Goal: Task Accomplishment & Management: Manage account settings

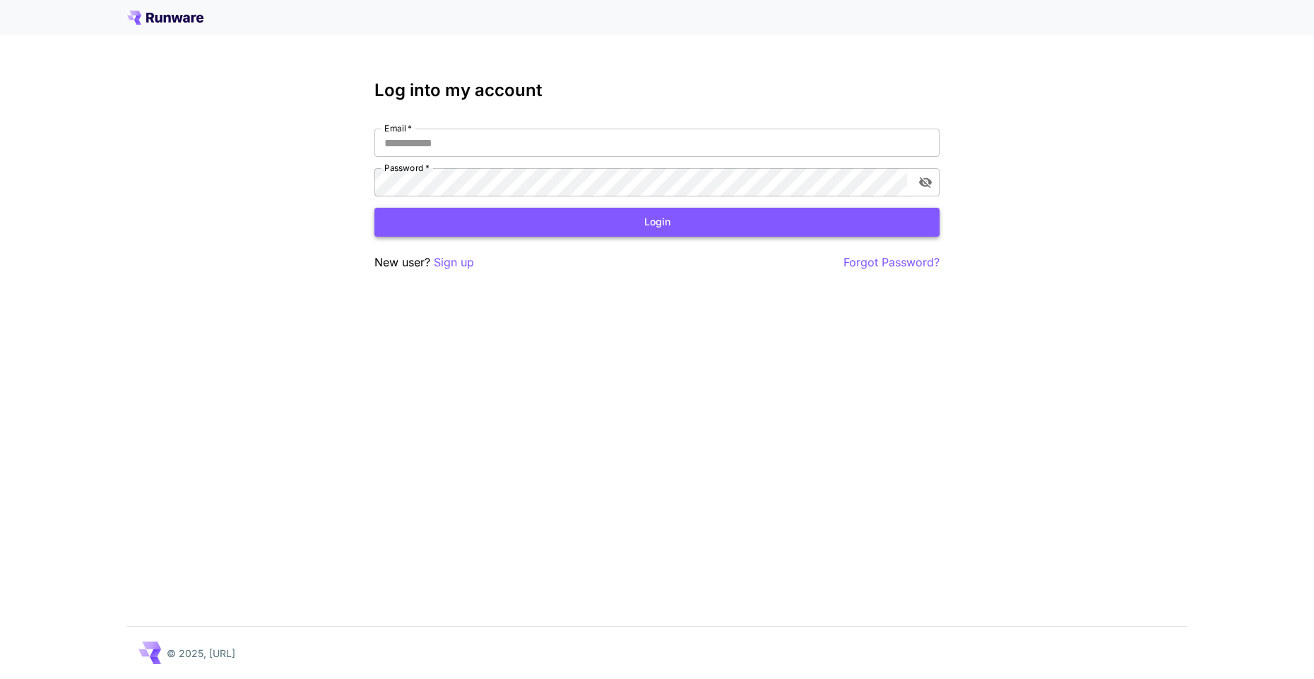
type input "**********"
click at [598, 223] on button "Login" at bounding box center [657, 222] width 565 height 29
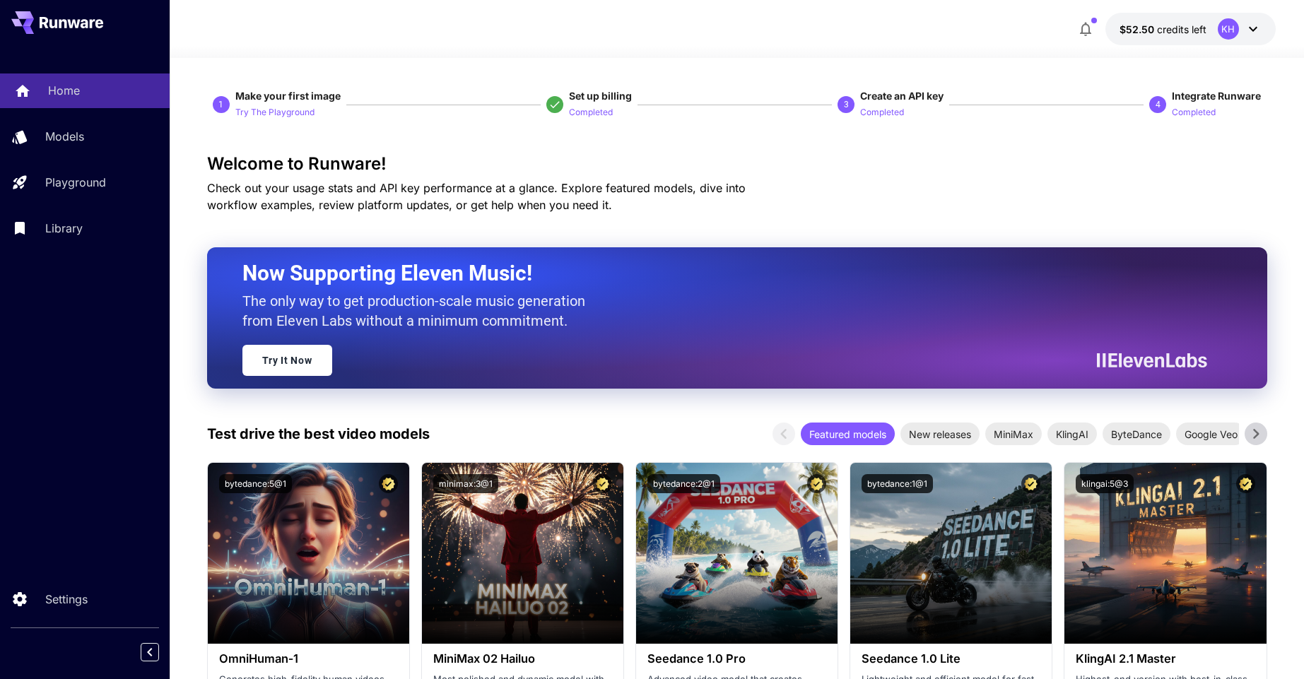
click at [78, 86] on p "Home" at bounding box center [64, 90] width 32 height 17
click at [1091, 30] on icon "button" at bounding box center [1085, 28] width 17 height 17
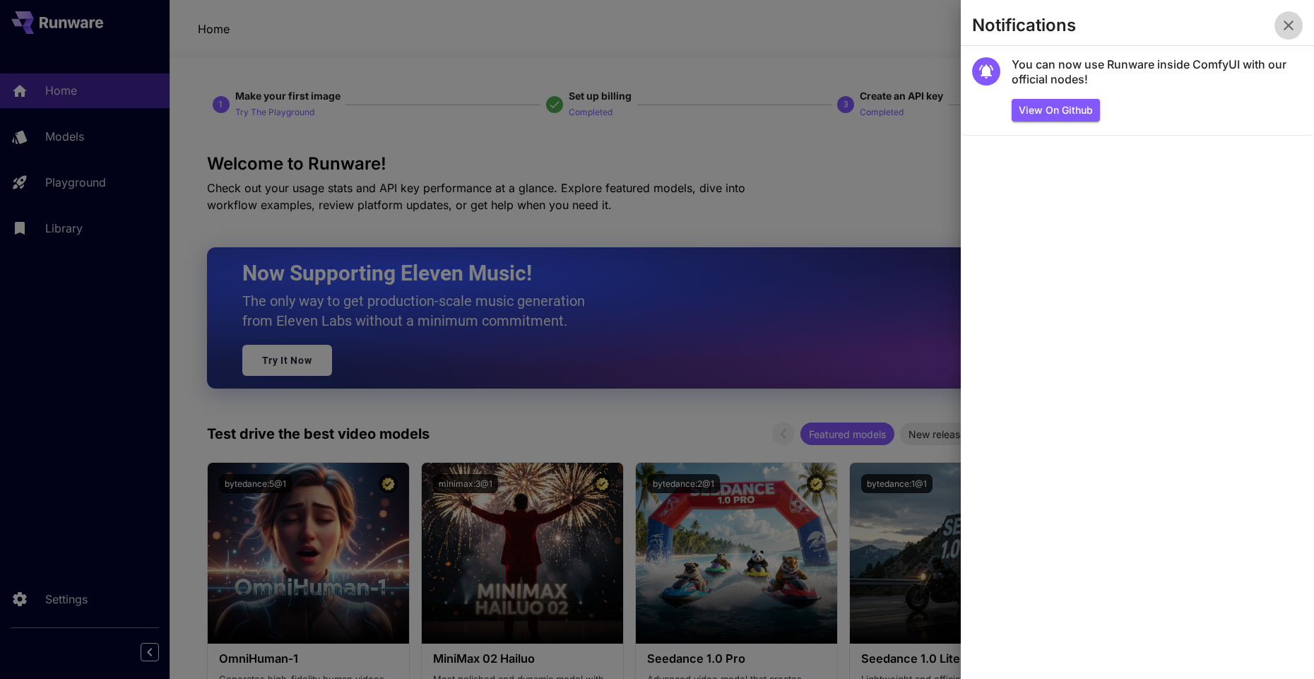
click at [1289, 21] on icon "button" at bounding box center [1289, 25] width 17 height 17
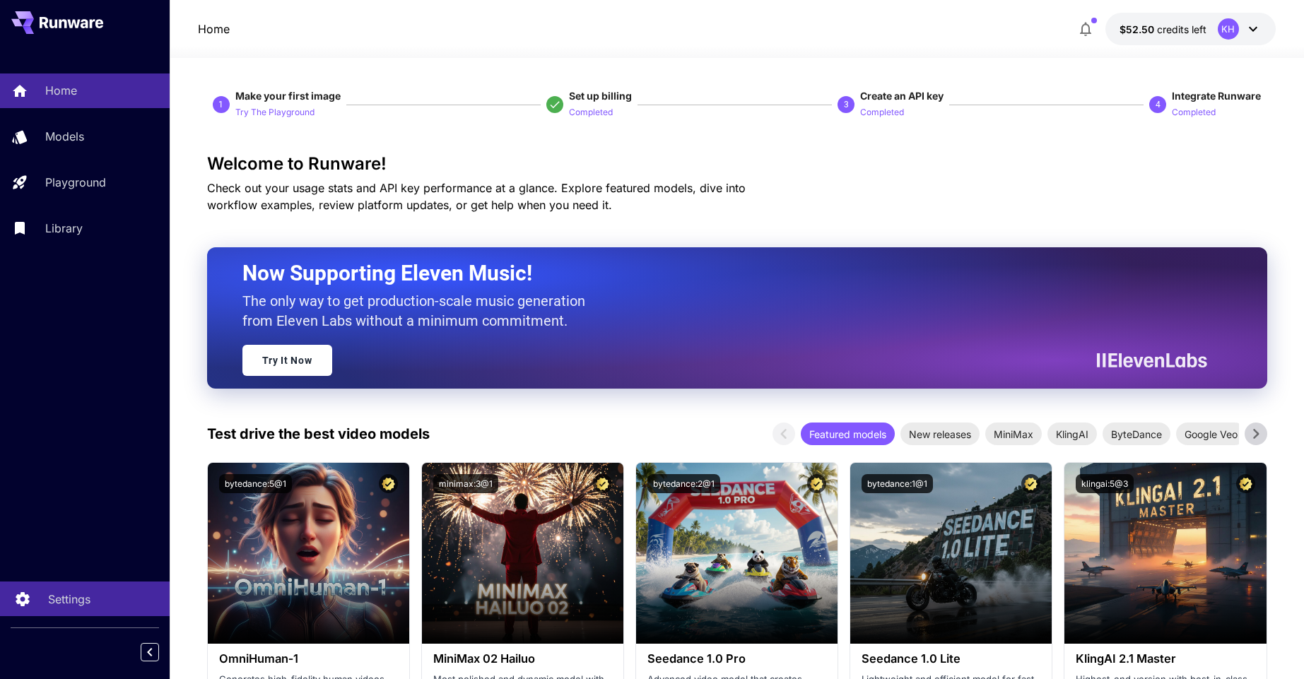
click at [68, 603] on p "Settings" at bounding box center [69, 599] width 42 height 17
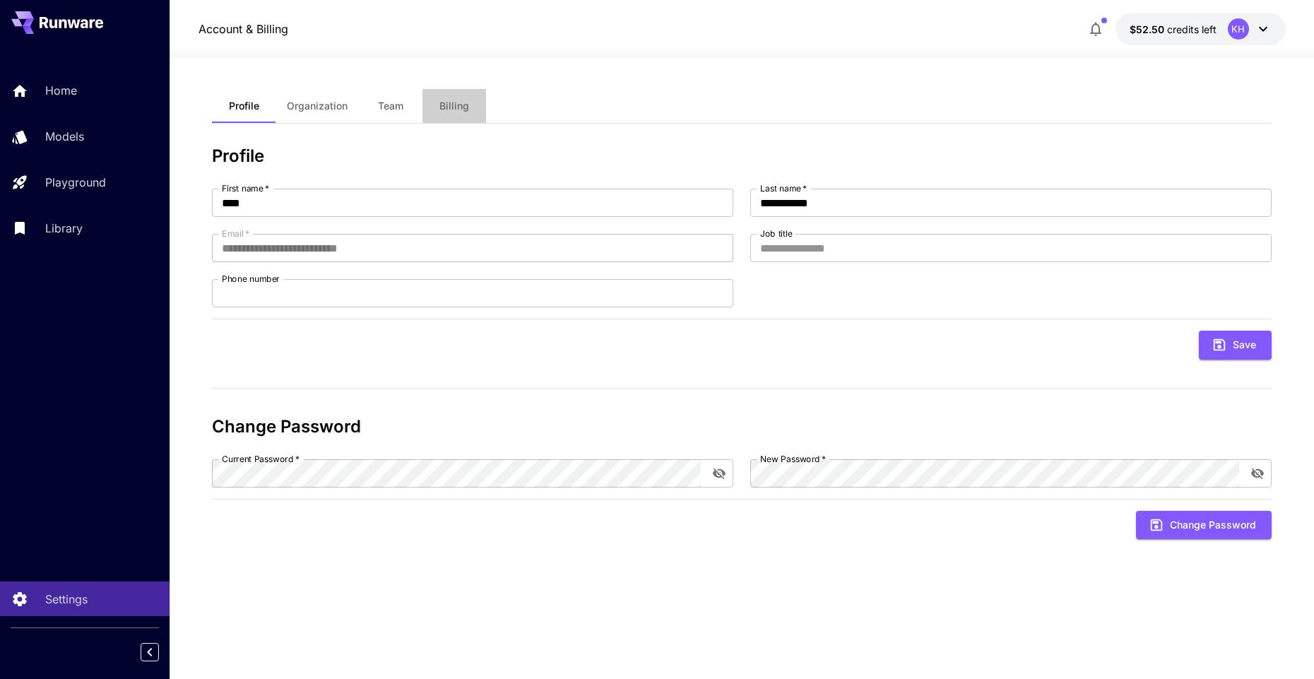
click at [448, 105] on span "Billing" at bounding box center [455, 106] width 30 height 13
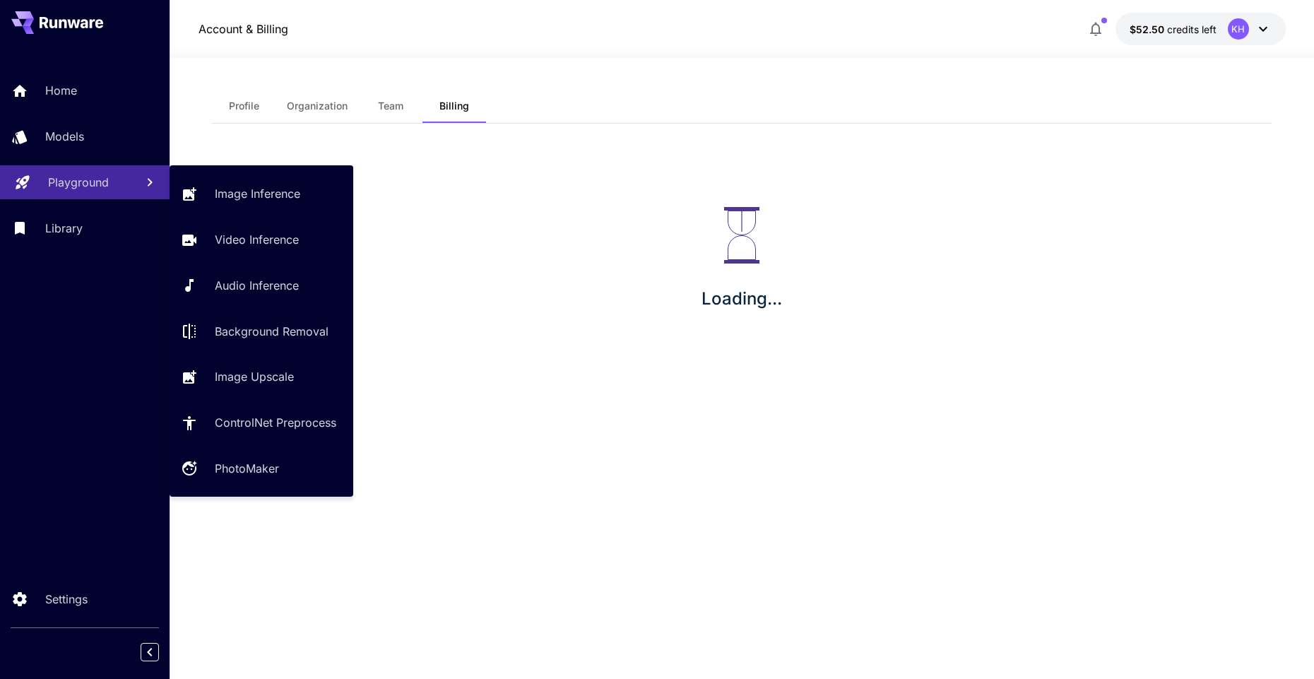
click at [93, 184] on p "Playground" at bounding box center [78, 182] width 61 height 17
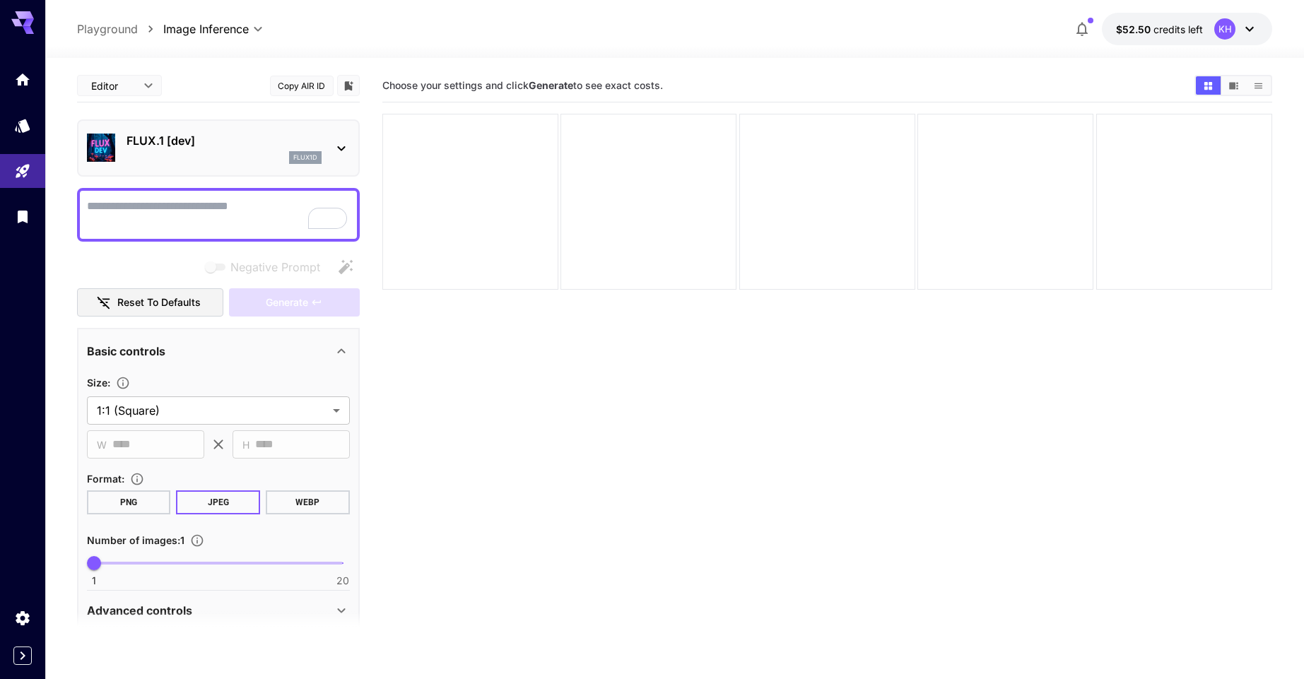
click at [117, 23] on p "Playground" at bounding box center [107, 28] width 61 height 17
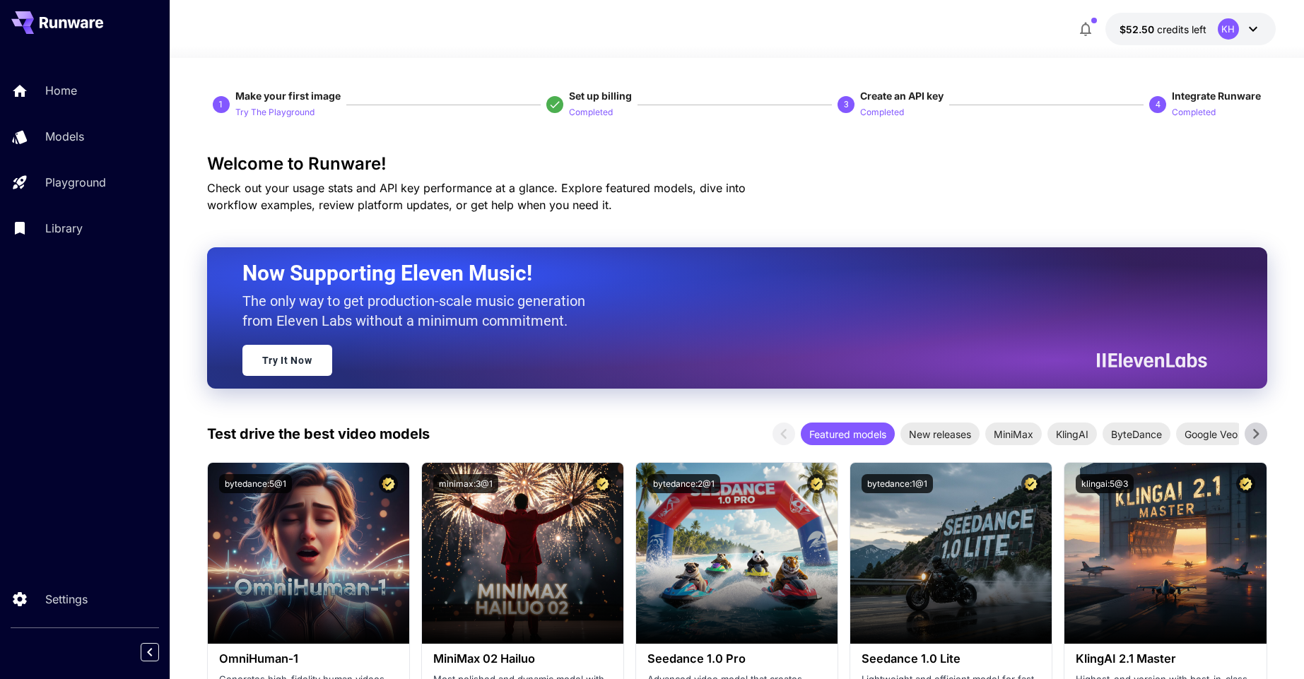
click at [836, 45] on div at bounding box center [737, 49] width 1134 height 17
click at [70, 95] on p "Home" at bounding box center [64, 90] width 32 height 17
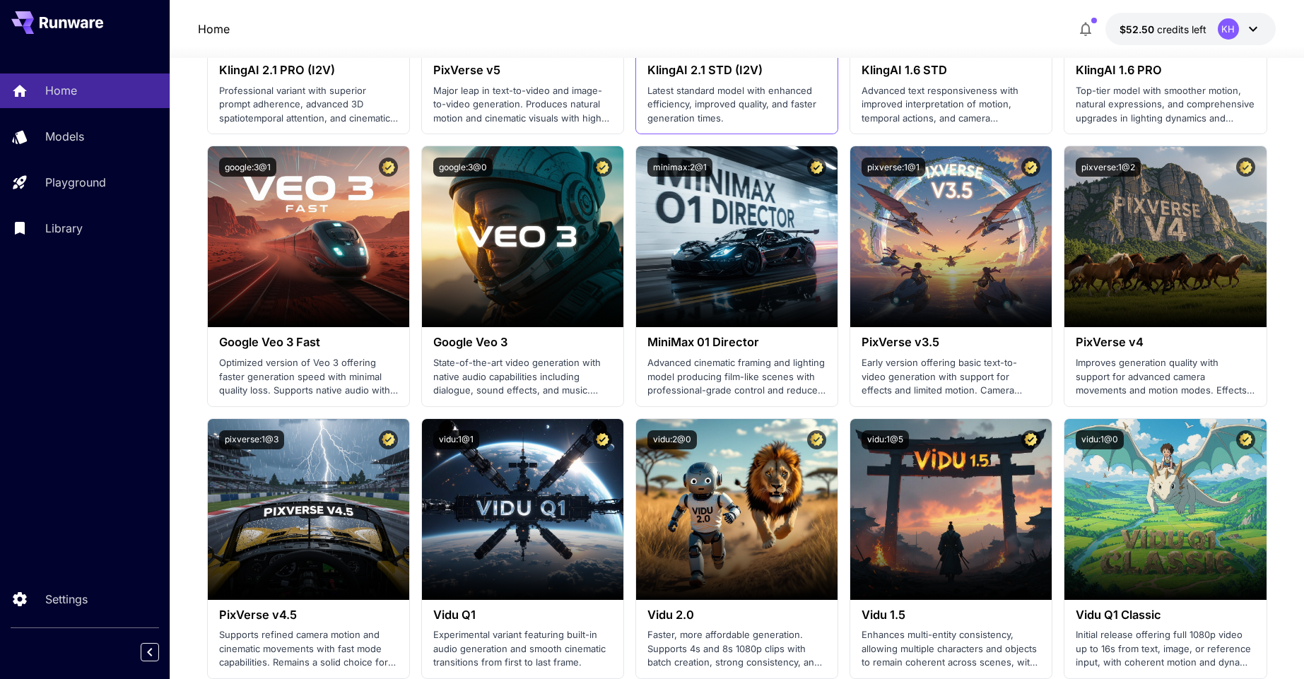
scroll to position [1018, 0]
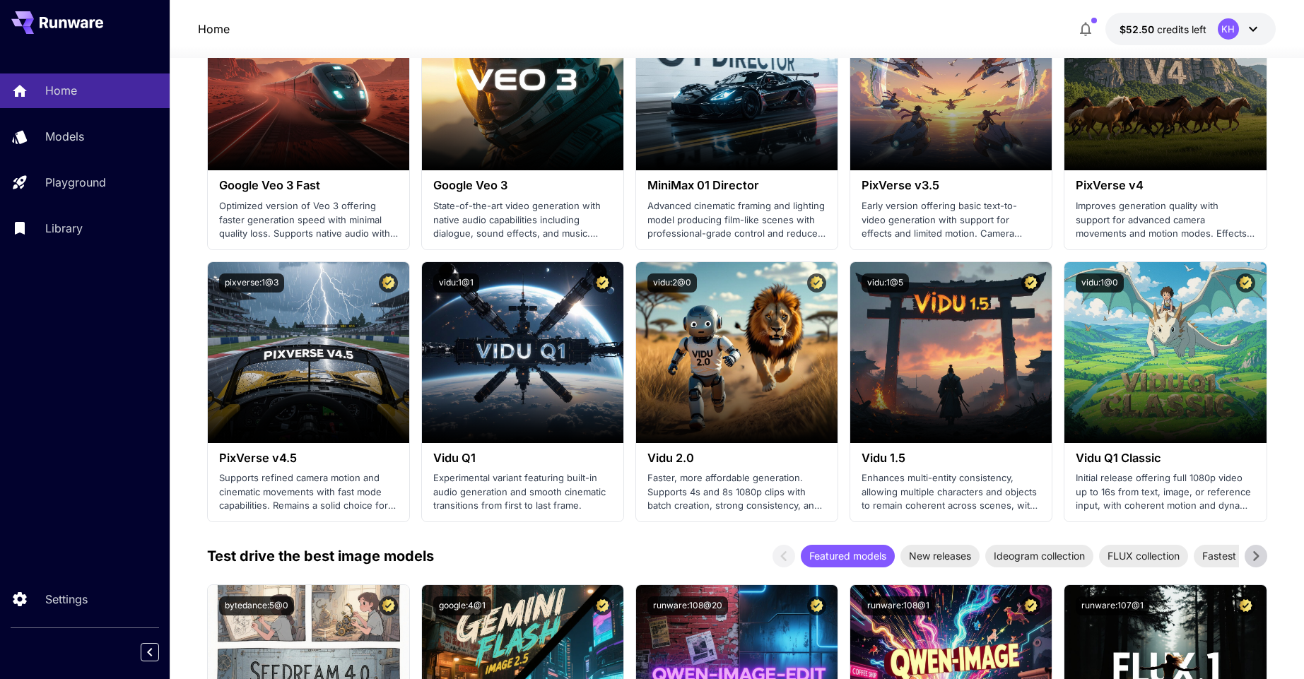
click at [686, 555] on div "Test drive the best image models Featured models New releases Ideogram collecti…" at bounding box center [737, 556] width 1060 height 23
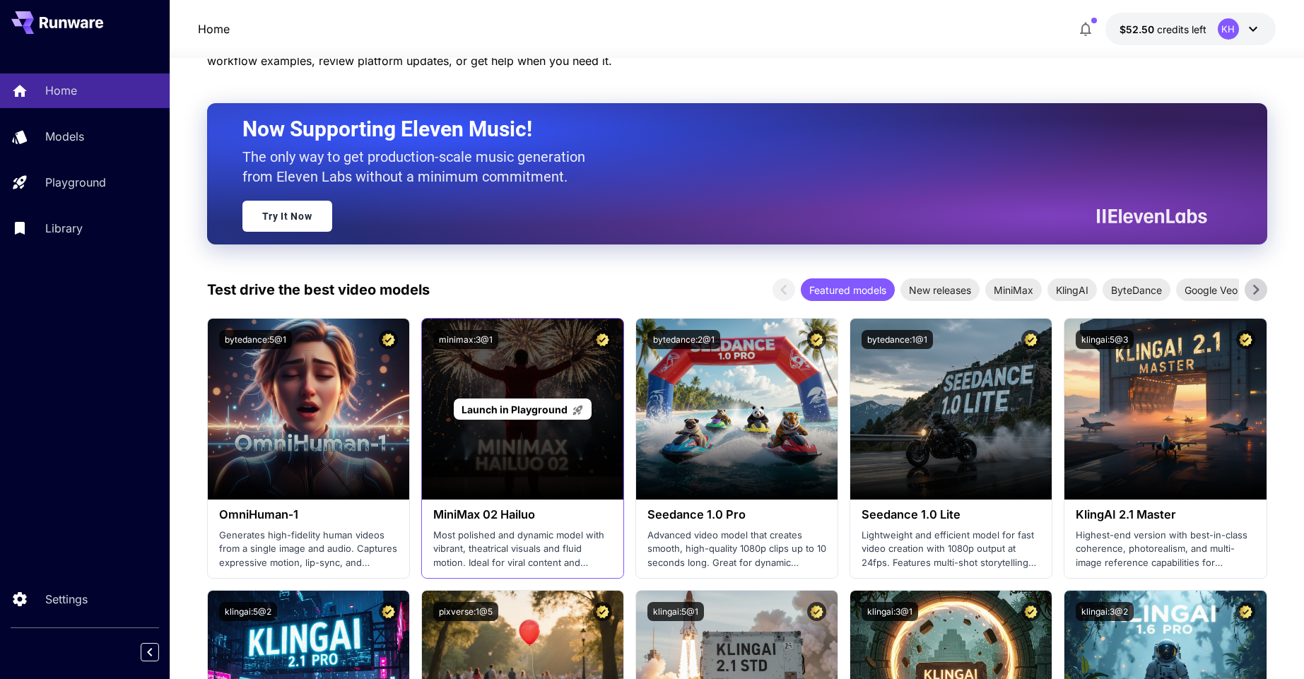
scroll to position [0, 0]
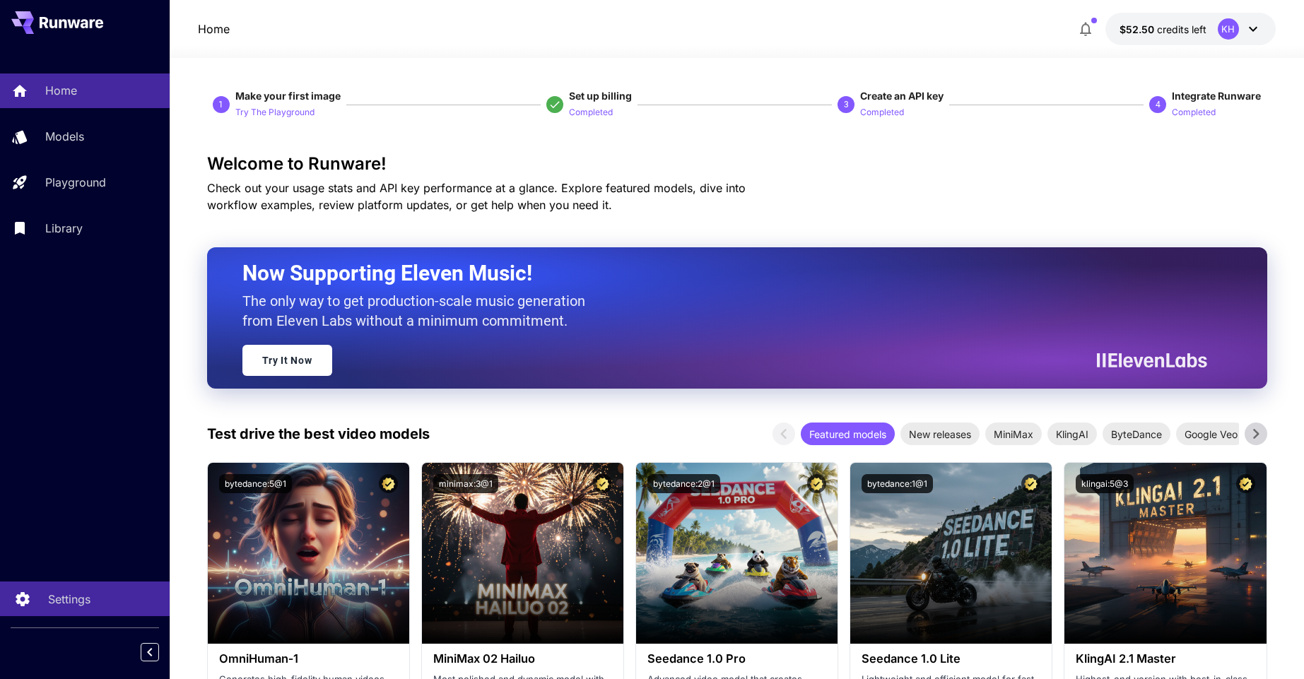
click at [95, 600] on div "Settings" at bounding box center [103, 599] width 110 height 17
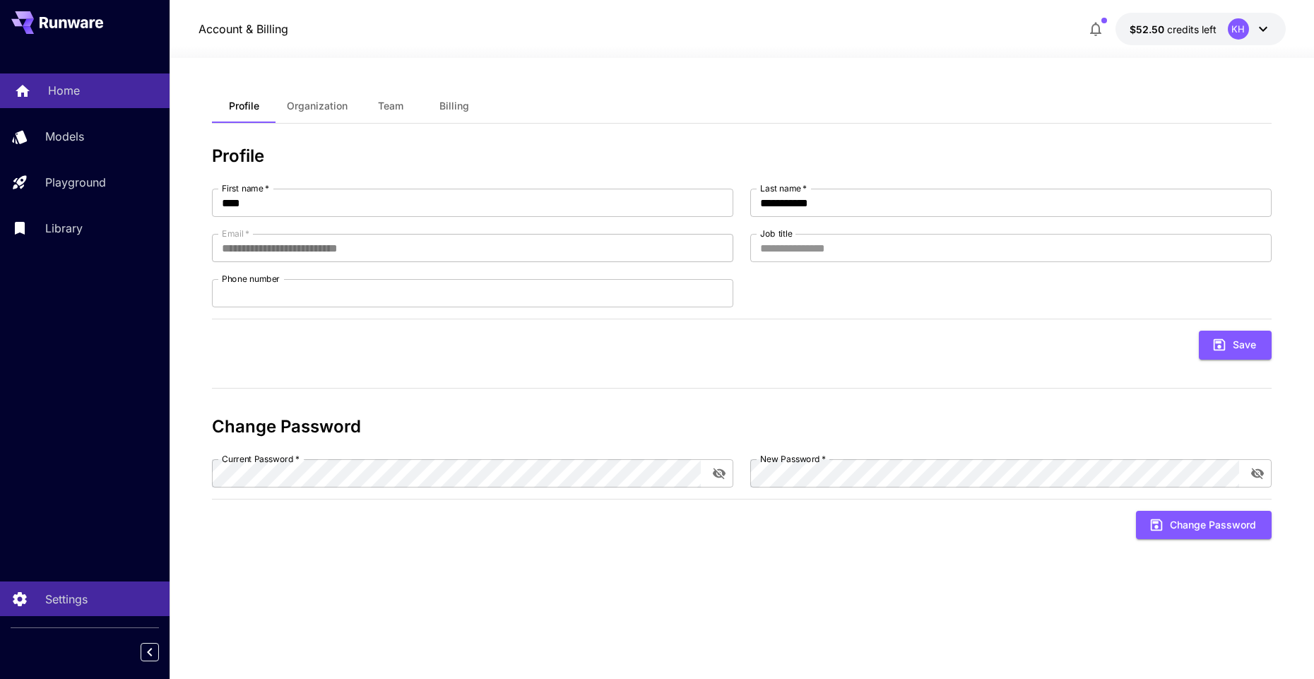
click at [69, 88] on p "Home" at bounding box center [64, 90] width 32 height 17
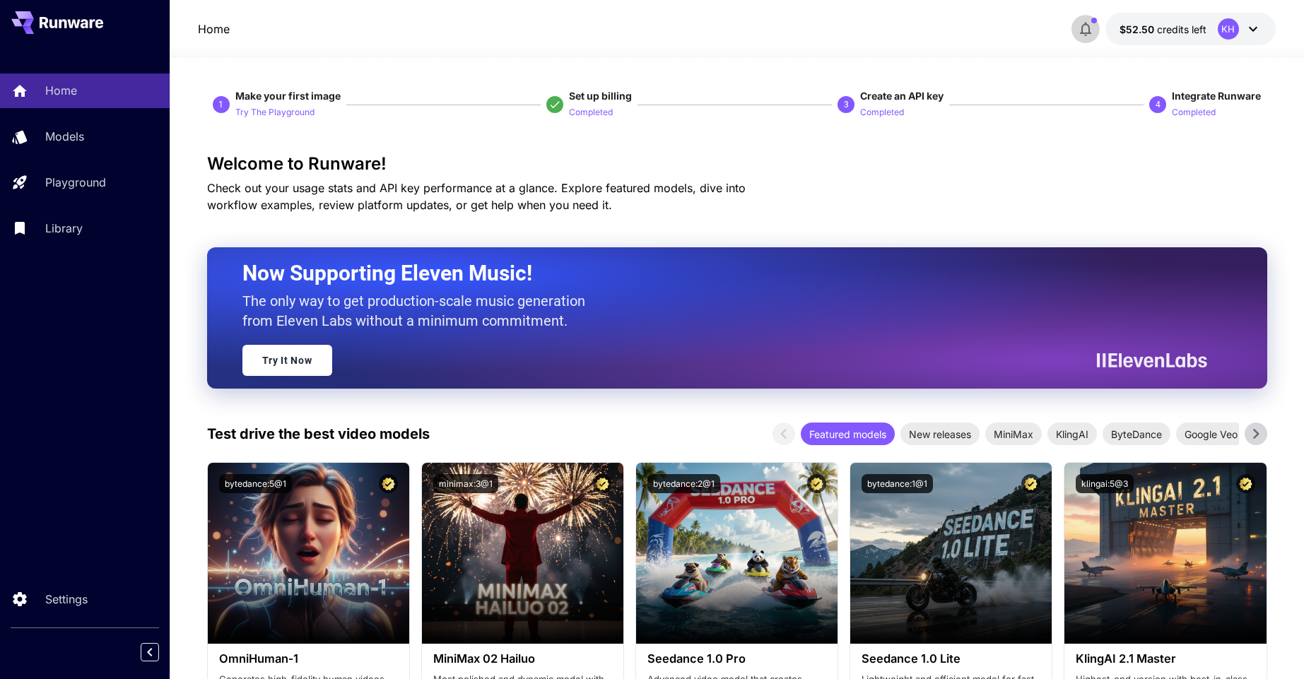
click at [1087, 30] on icon "button" at bounding box center [1085, 28] width 17 height 17
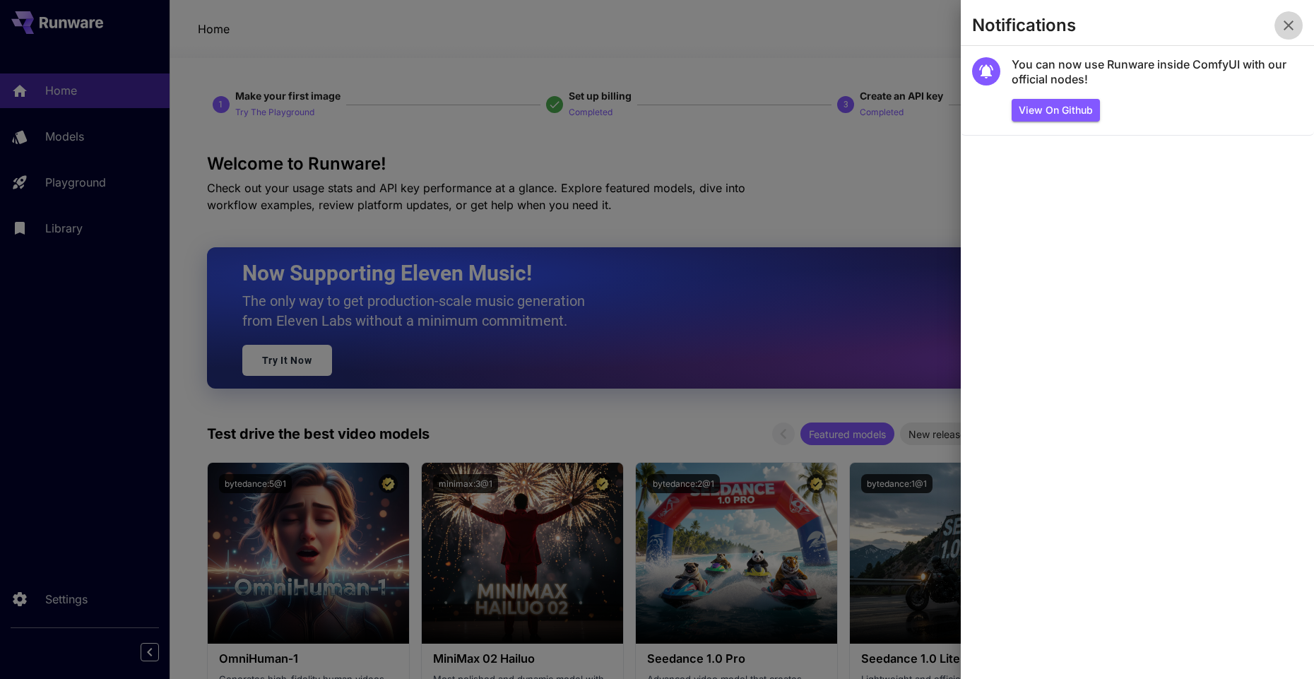
click at [1293, 23] on icon "button" at bounding box center [1289, 25] width 17 height 17
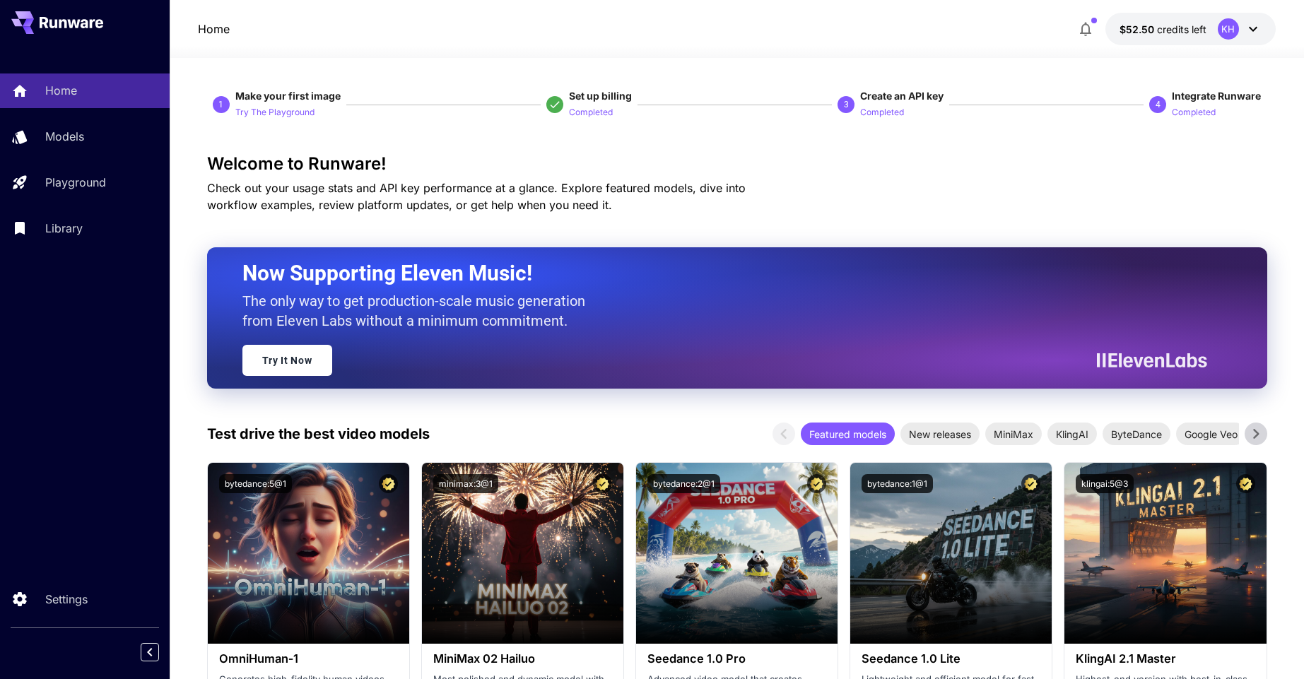
click at [1245, 29] on icon at bounding box center [1253, 28] width 17 height 17
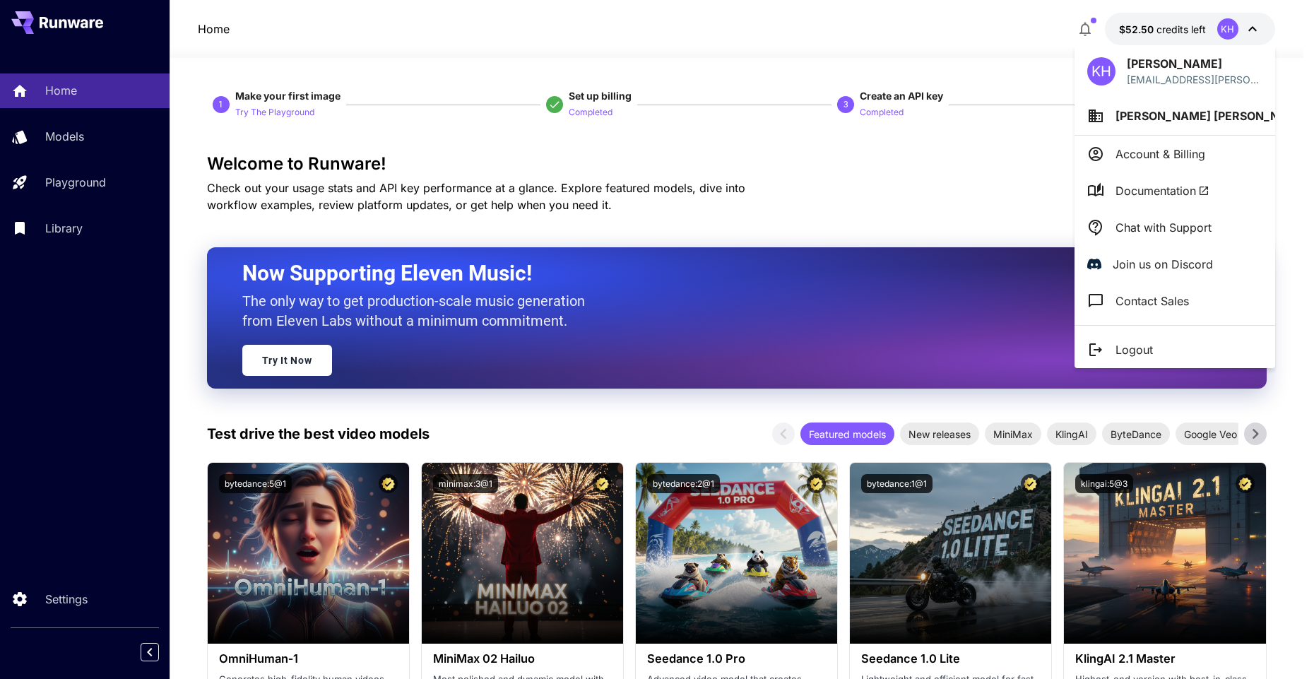
click at [1148, 227] on p "Chat with Support" at bounding box center [1164, 227] width 96 height 17
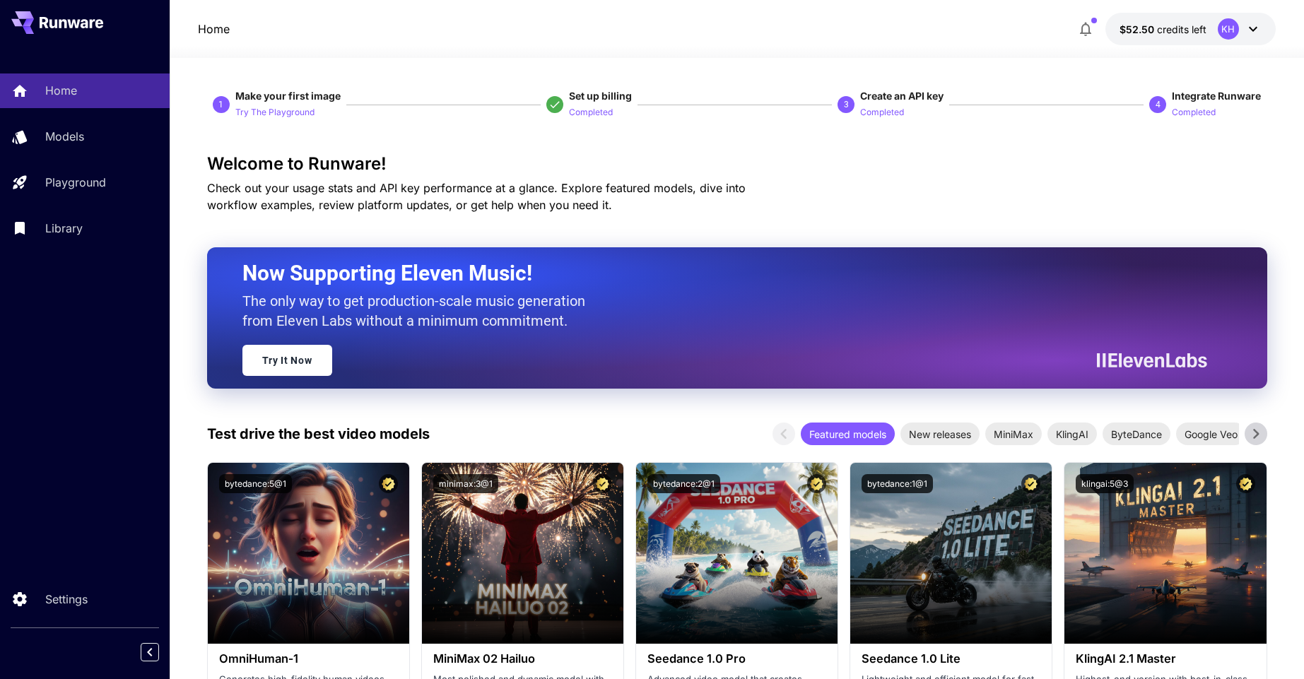
click at [970, 36] on div "Home $52.50 credits left KH" at bounding box center [737, 29] width 1078 height 33
